Goal: Task Accomplishment & Management: Use online tool/utility

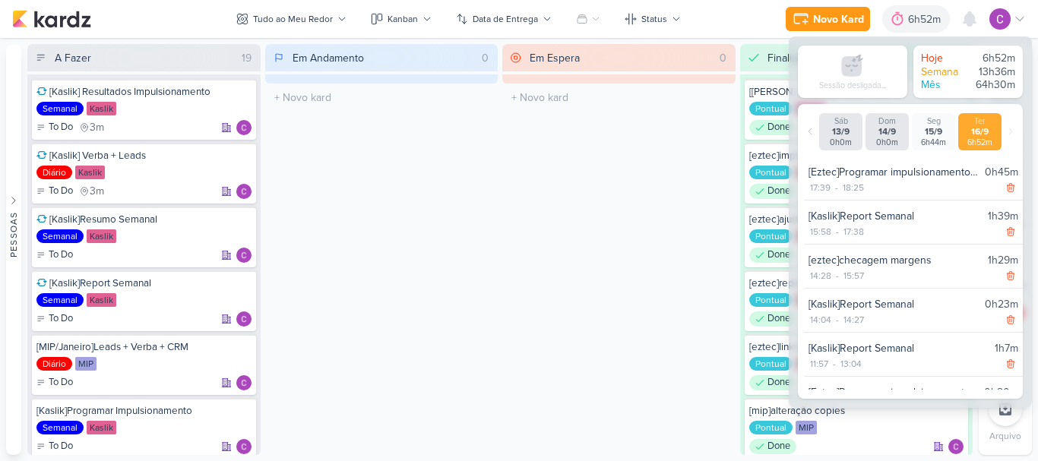
scroll to position [304, 0]
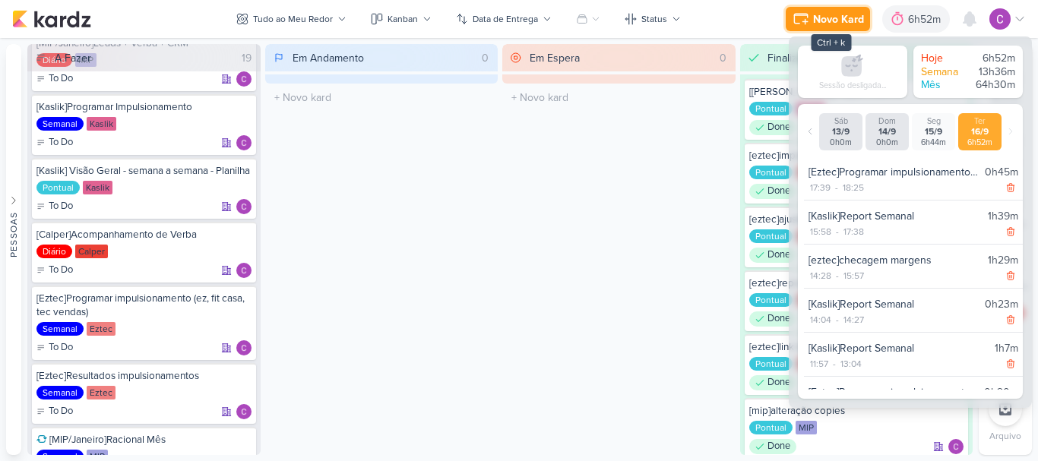
click at [838, 12] on div "Novo Kard" at bounding box center [838, 19] width 51 height 16
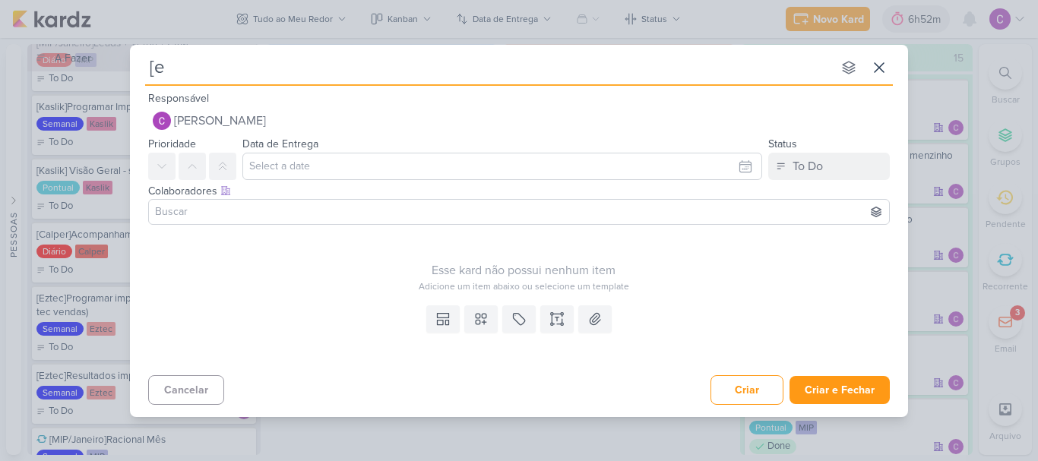
type input "[ez"
type input "[eztec"
type input "[eztec]v"
type input "[eztec]vid"
type input "[eztec]video"
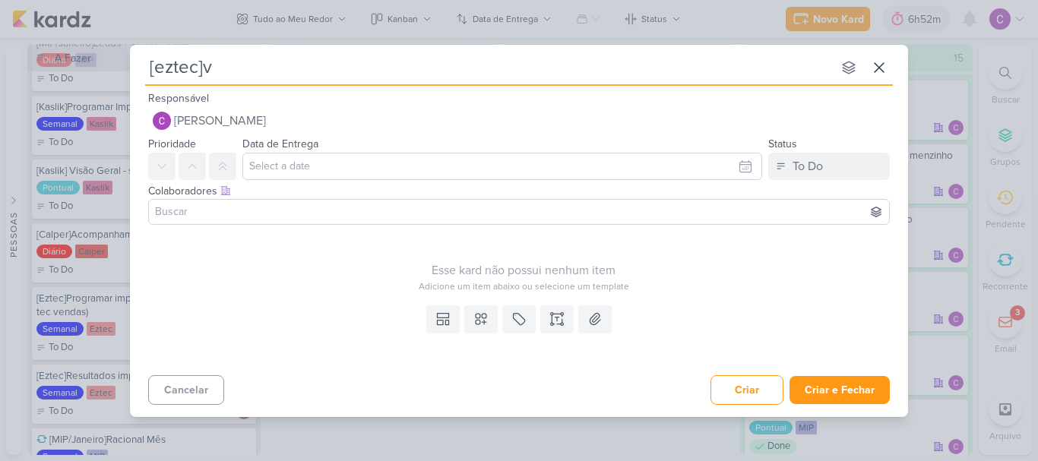
type input "[eztec]"
type input "[eztec]i"
type input "[eztec]imp"
type input "[eztec]impu"
type input "[eztec]impulsionamento fausto"
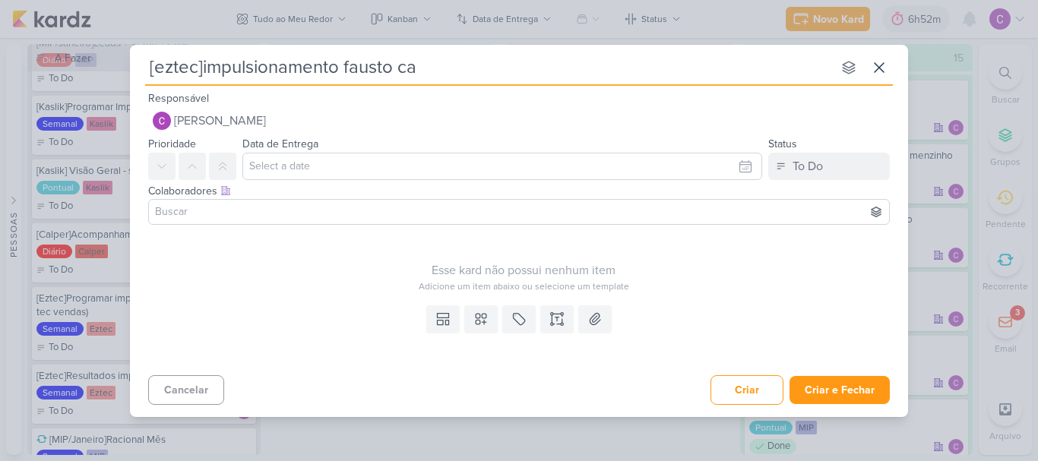
type input "[eztec]impulsionamento fausto car"
type input "[eztec]impulsionamento [PERSON_NAME]"
click at [827, 181] on div "Colaboradores Este kard pode ser visível a usuários da sua organização Este kar…" at bounding box center [519, 205] width 778 height 51
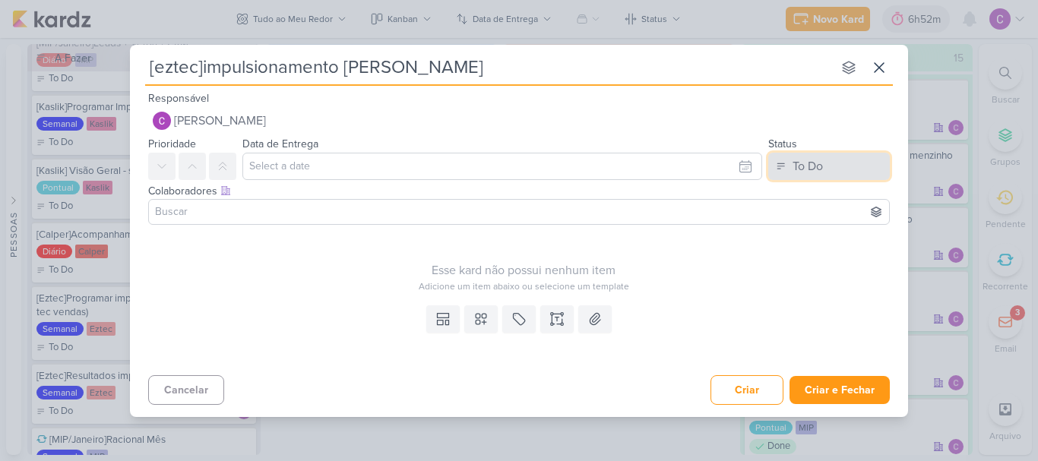
drag, startPoint x: 828, startPoint y: 175, endPoint x: 809, endPoint y: 163, distance: 21.5
click at [828, 174] on button "To Do" at bounding box center [829, 166] width 122 height 27
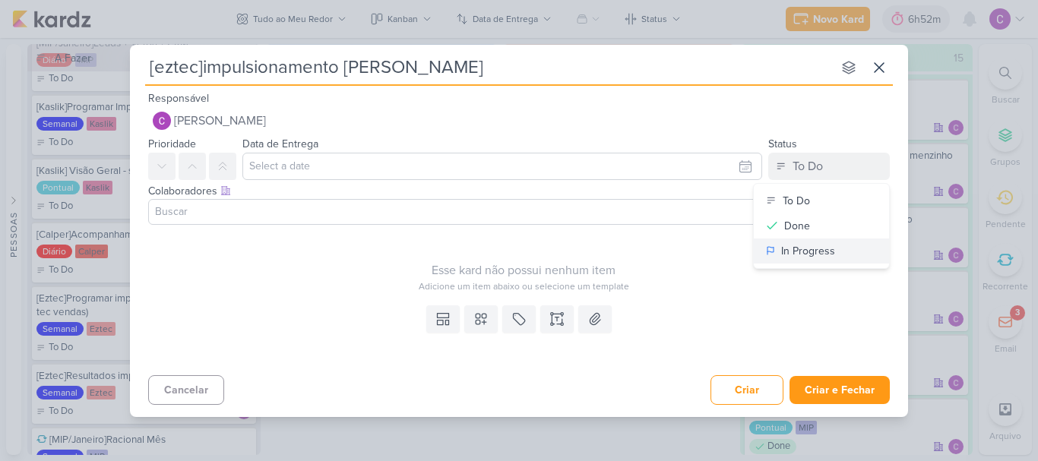
click at [777, 247] on button "In Progress" at bounding box center [821, 251] width 135 height 25
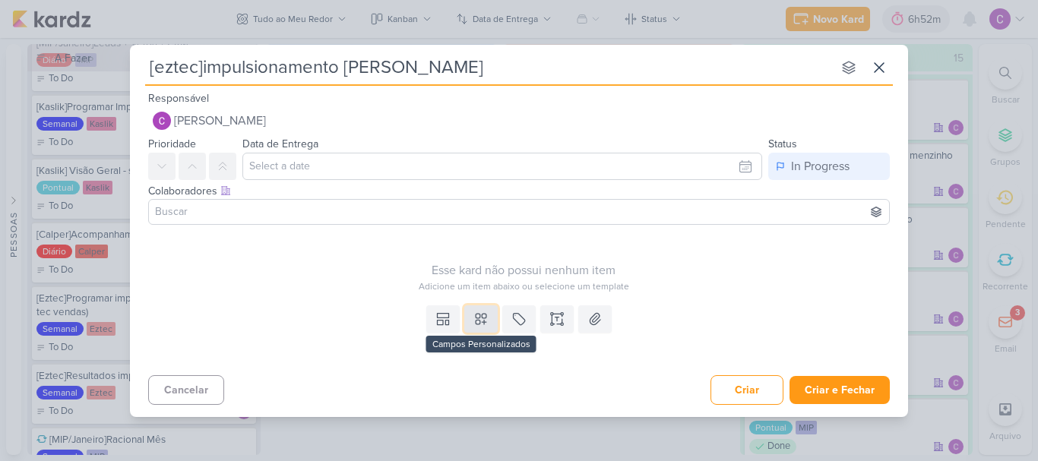
click at [480, 323] on icon at bounding box center [480, 319] width 15 height 15
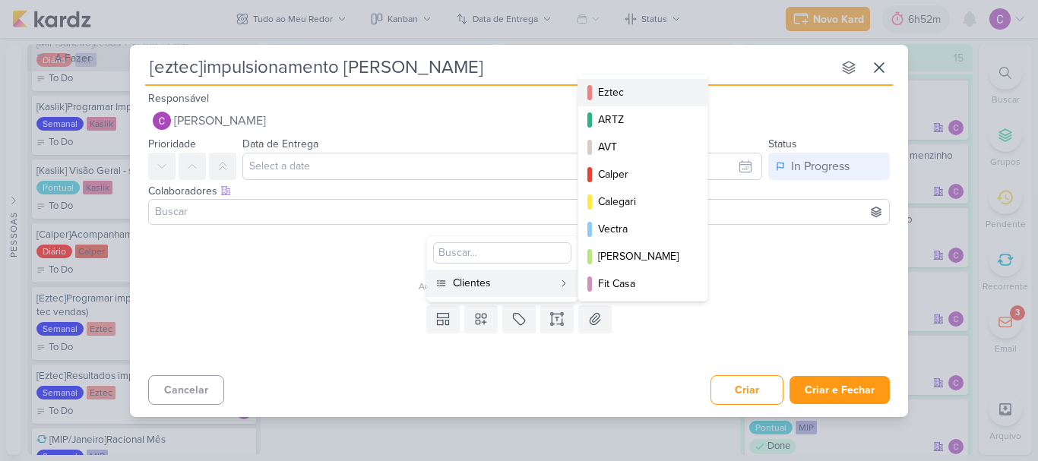
click at [639, 100] on div "Eztec" at bounding box center [643, 92] width 91 height 16
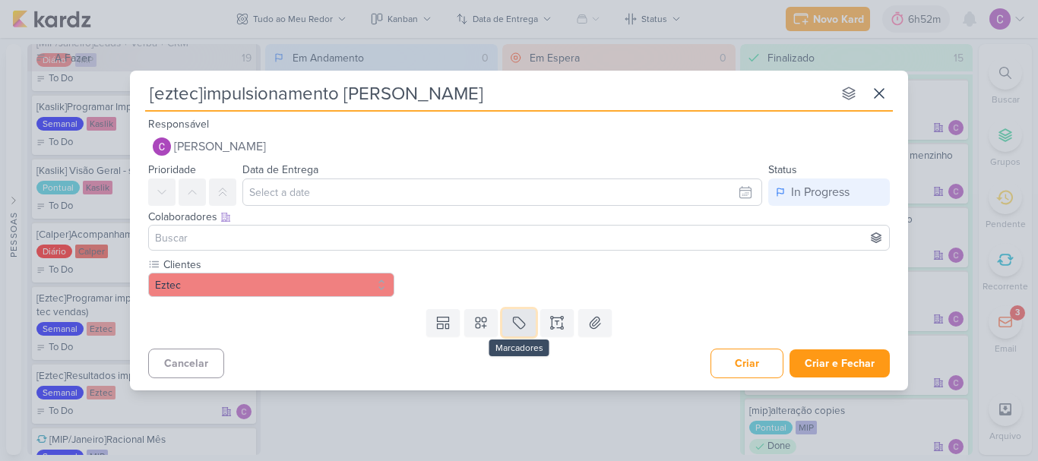
click at [514, 319] on icon at bounding box center [519, 323] width 11 height 11
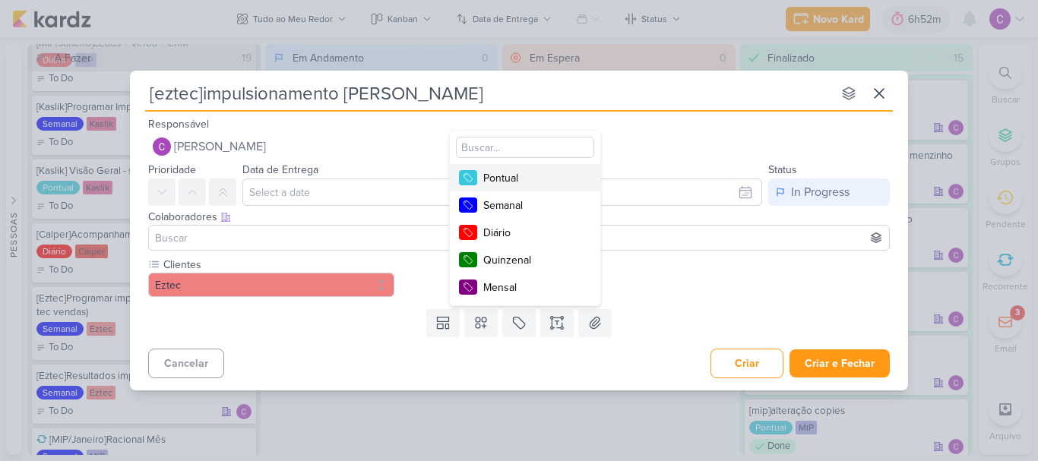
click at [532, 175] on div "Pontual" at bounding box center [532, 178] width 99 height 16
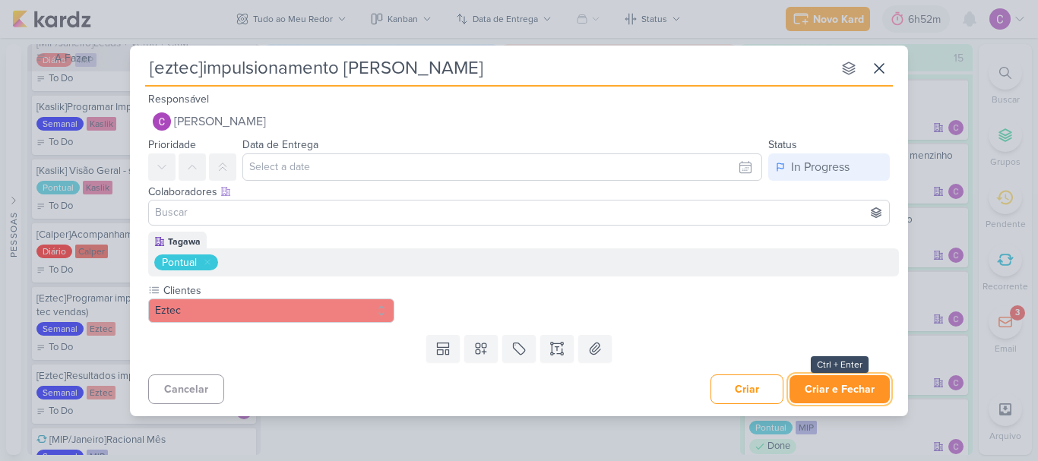
click at [844, 392] on button "Criar e Fechar" at bounding box center [840, 389] width 100 height 28
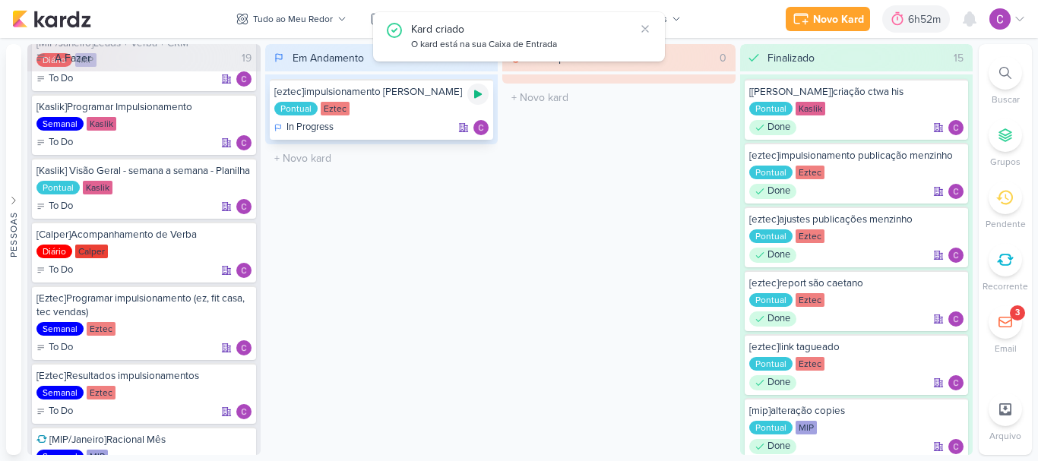
click at [481, 90] on icon at bounding box center [478, 94] width 12 height 12
